Goal: Information Seeking & Learning: Learn about a topic

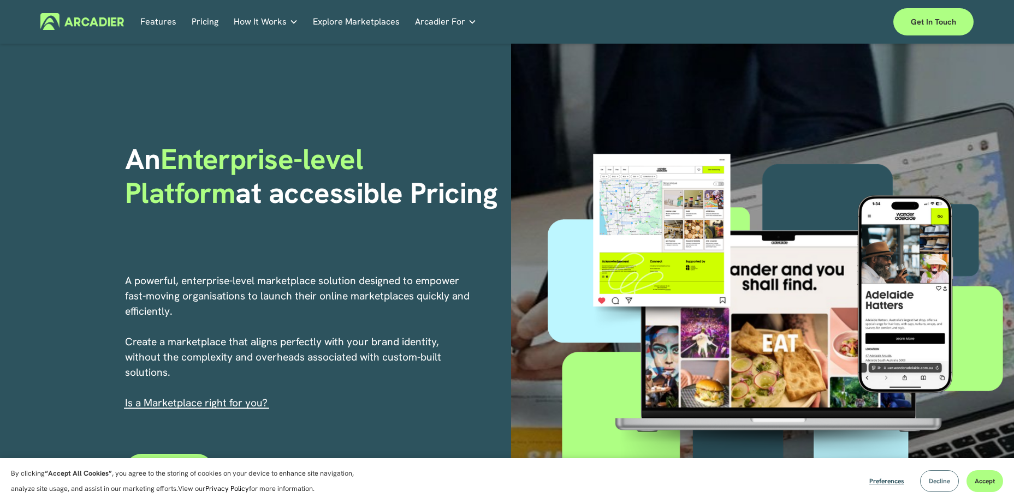
click at [940, 484] on span "Decline" at bounding box center [938, 481] width 21 height 9
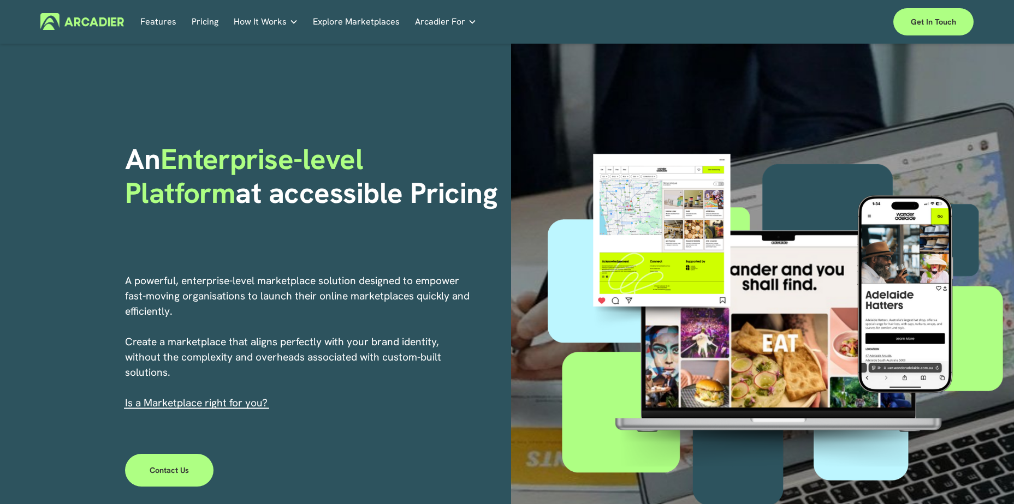
click at [203, 22] on link "Pricing" at bounding box center [205, 21] width 27 height 17
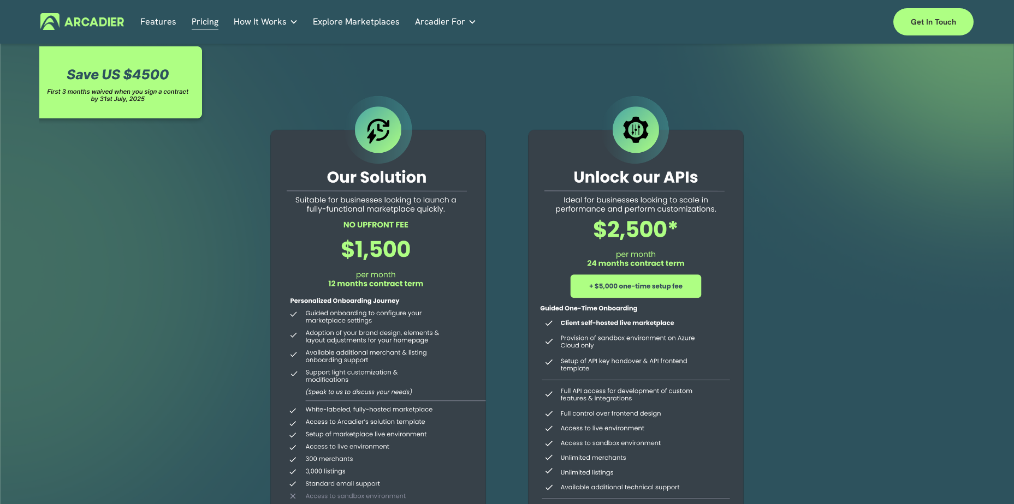
click at [391, 23] on link "Explore Marketplaces" at bounding box center [356, 21] width 87 height 17
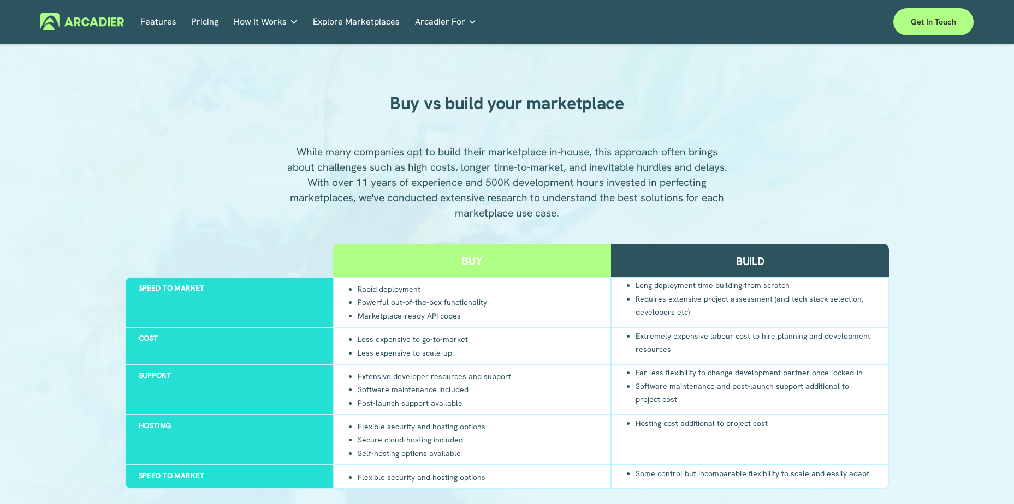
scroll to position [928, 0]
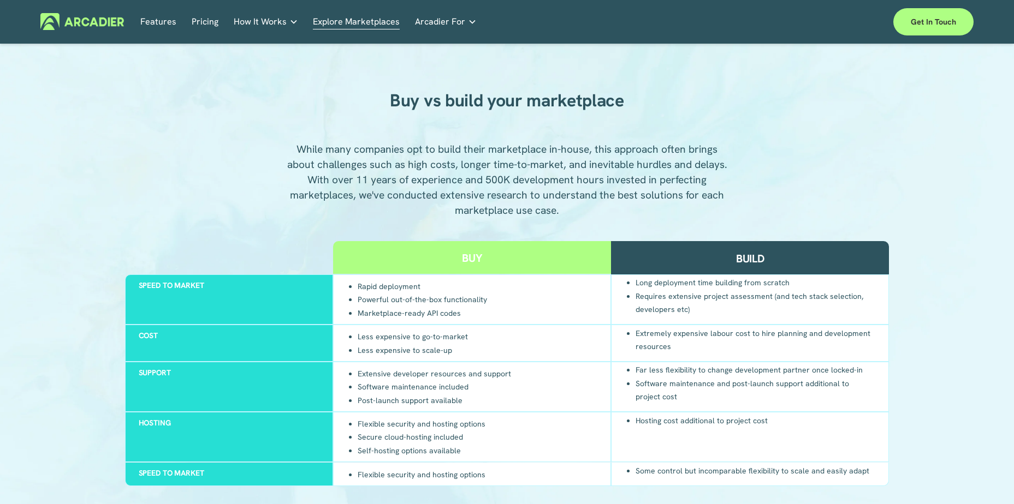
drag, startPoint x: 763, startPoint y: 308, endPoint x: 758, endPoint y: 311, distance: 6.1
click at [758, 311] on li "Requires extensive project assessment (and tech stack selection, developers etc)" at bounding box center [755, 302] width 240 height 27
click at [942, 331] on div "Buy vs build your marketplace While many companies opt to build their marketpla…" at bounding box center [507, 308] width 1014 height 490
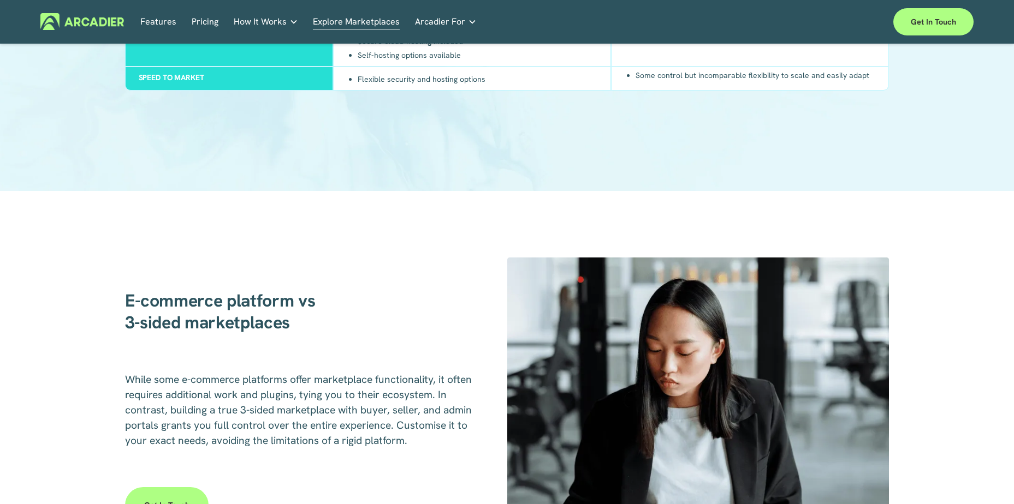
scroll to position [1365, 0]
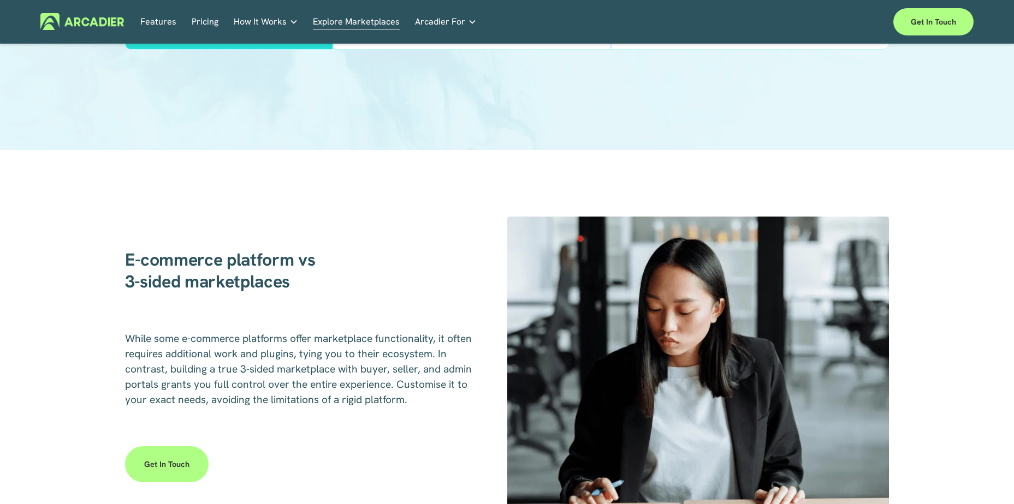
click at [436, 414] on div "While some e-commerce platforms offer marketplace functionality, it often requi…" at bounding box center [300, 380] width 350 height 99
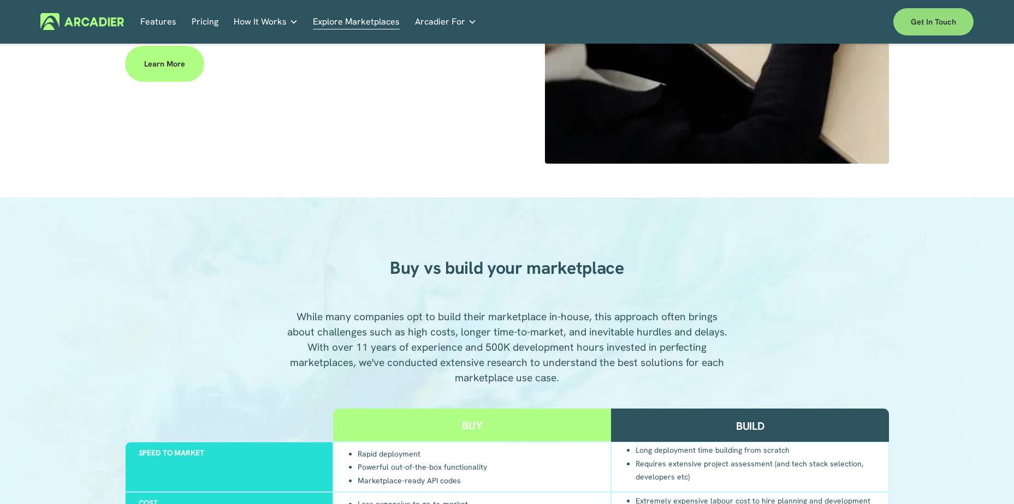
scroll to position [710, 0]
